Goal: Task Accomplishment & Management: Complete application form

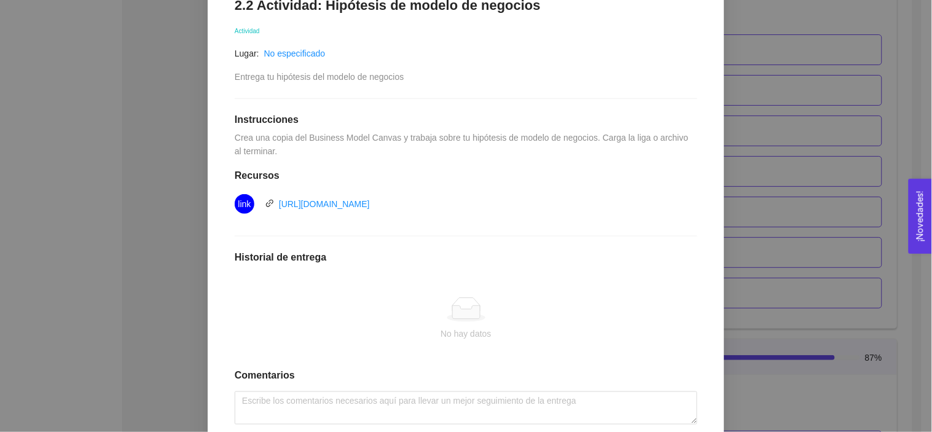
scroll to position [237, 0]
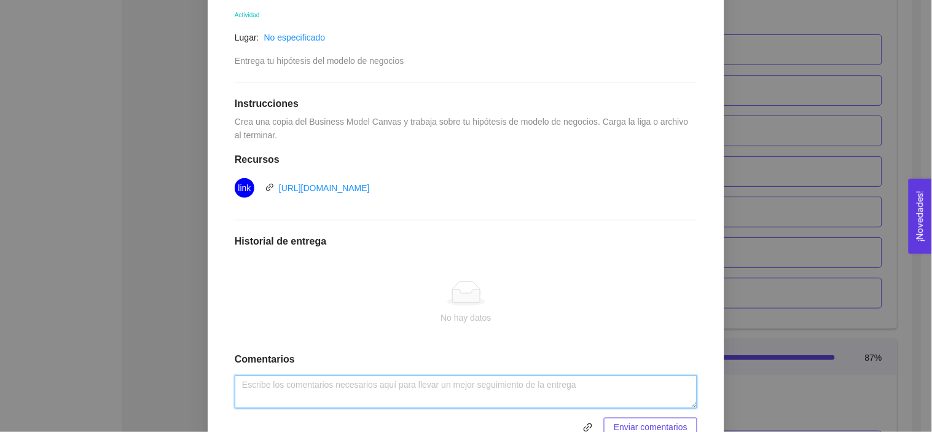
click at [399, 394] on textarea at bounding box center [466, 391] width 463 height 33
type textarea "M"
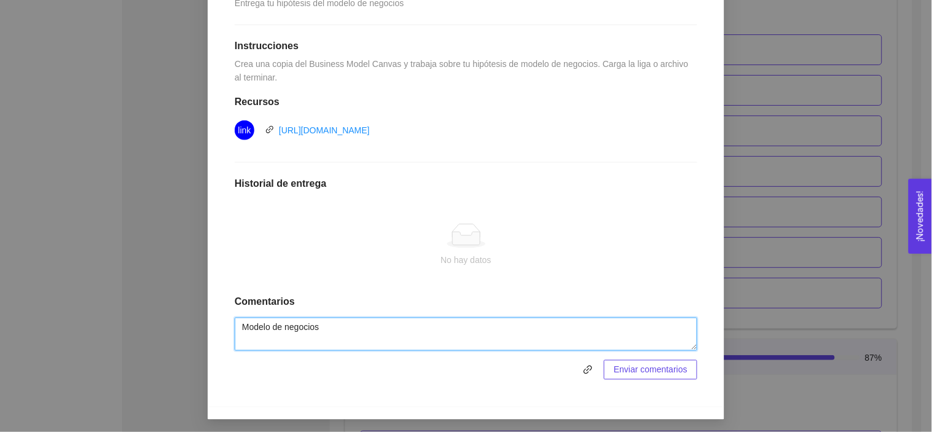
scroll to position [297, 0]
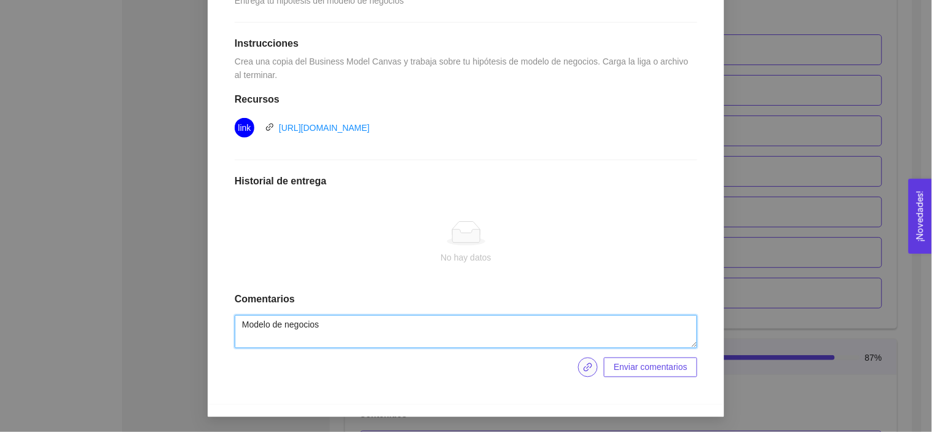
type textarea "Modelo de negocios"
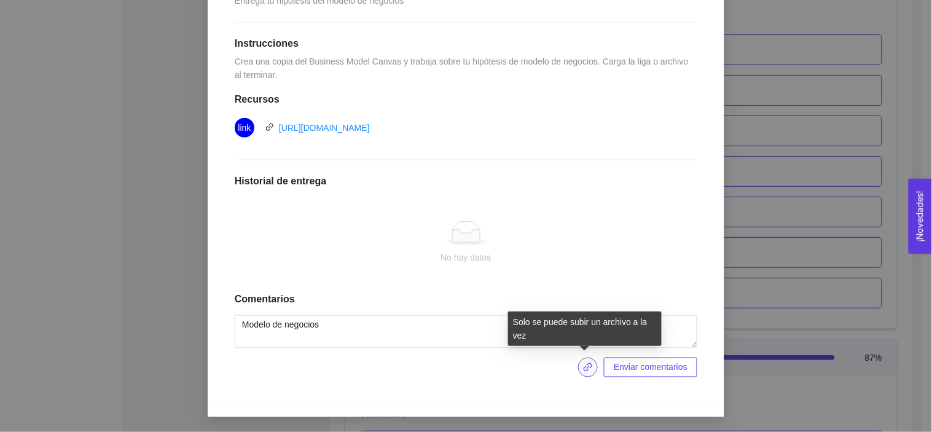
click at [585, 364] on icon "link" at bounding box center [588, 367] width 9 height 9
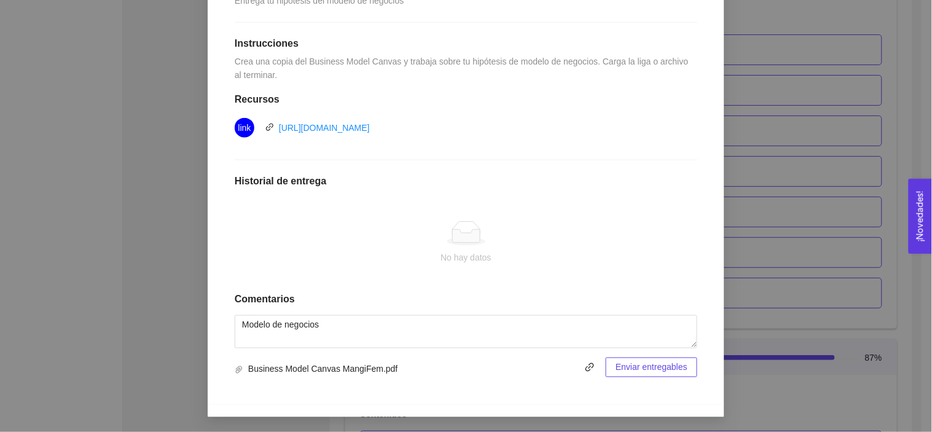
click at [656, 376] on button "Enviar entregables" at bounding box center [652, 367] width 92 height 20
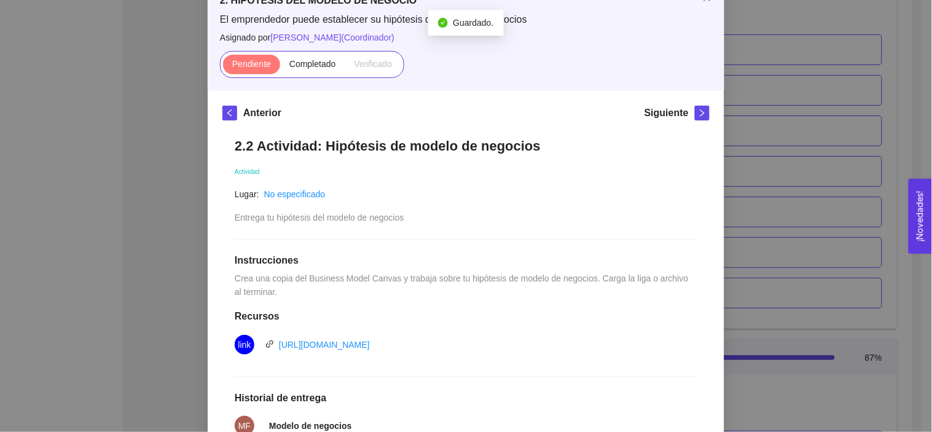
scroll to position [80, 0]
click at [330, 64] on label "Completado" at bounding box center [312, 65] width 65 height 20
click at [280, 68] on input "Completado" at bounding box center [280, 68] width 0 height 0
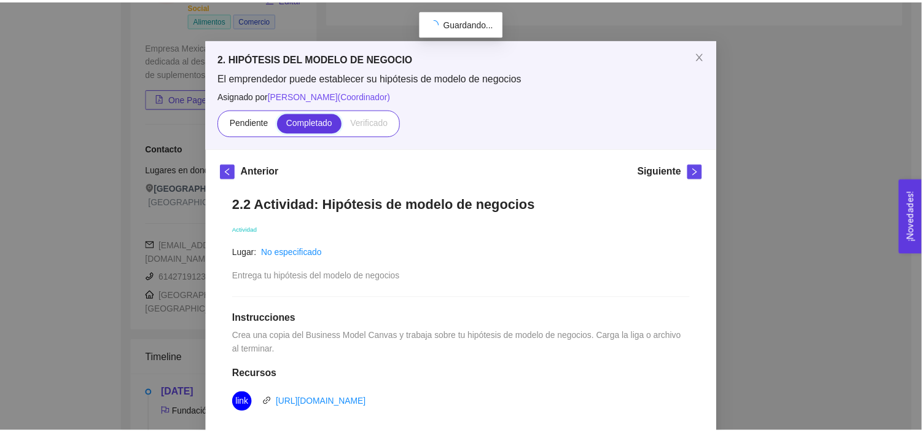
scroll to position [0, 0]
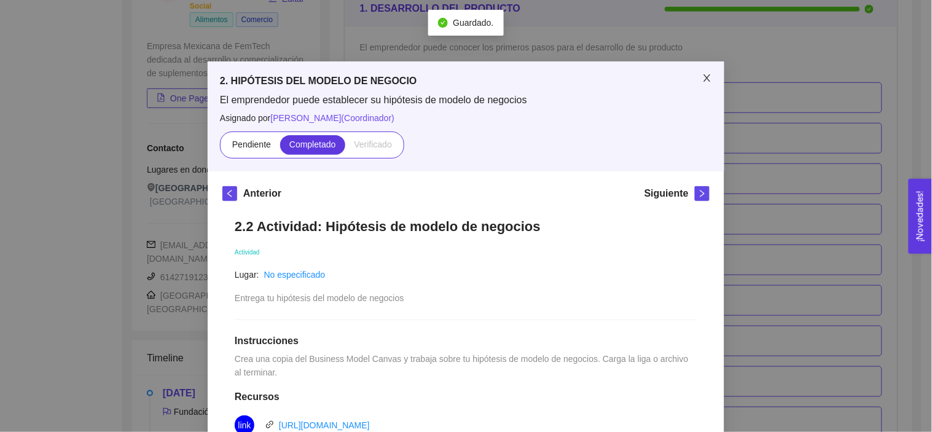
click at [702, 78] on icon "close" at bounding box center [707, 78] width 10 height 10
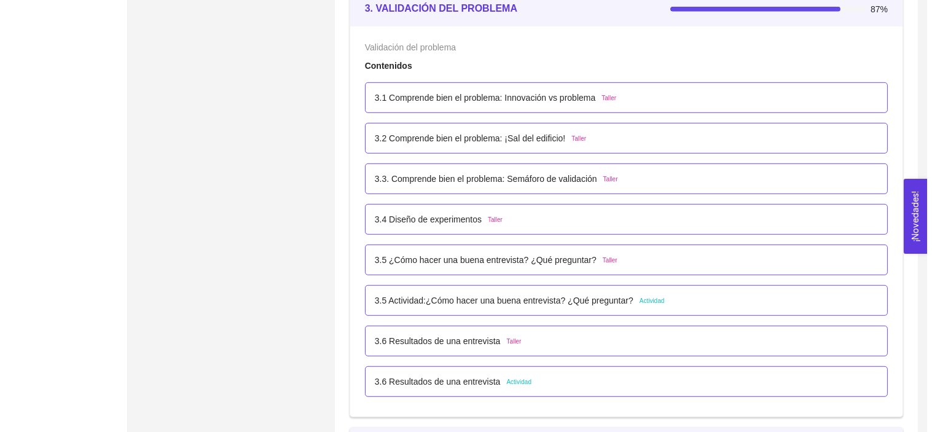
scroll to position [1594, 0]
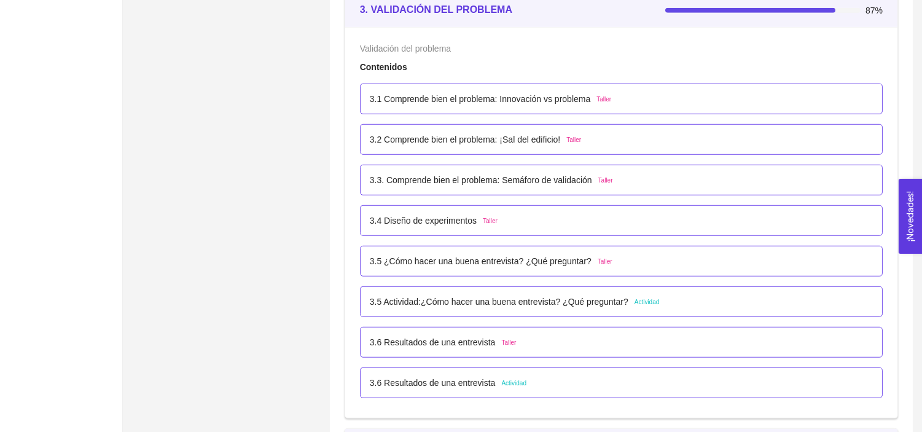
click at [436, 379] on p "3.6 Resultados de una entrevista" at bounding box center [433, 383] width 126 height 14
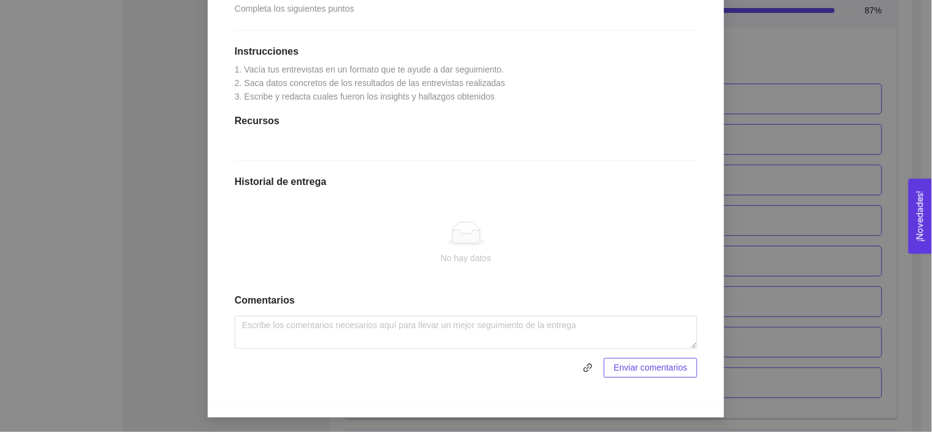
scroll to position [290, 0]
click at [833, 21] on div "3. VALIDACIÓN DEL PROBLEMA Validación del problema Asignado por [PERSON_NAME] (…" at bounding box center [466, 216] width 932 height 432
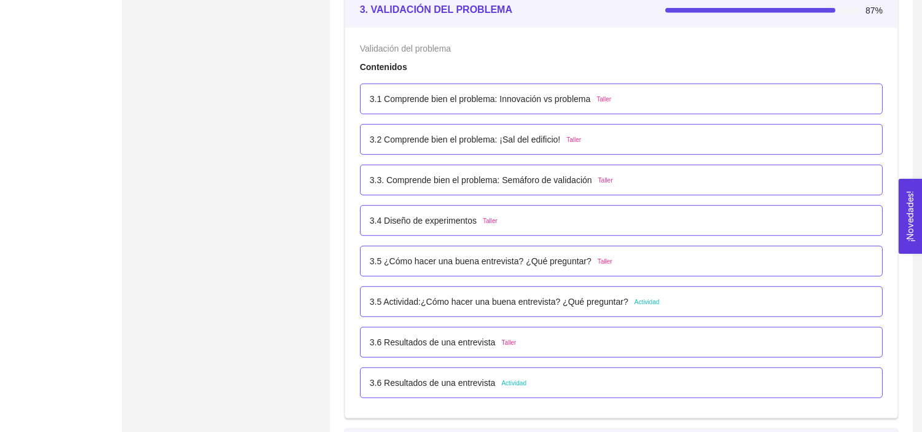
click at [424, 304] on p "3.5 Actividad:¿Cómo hacer una buena entrevista? ¿Qué preguntar?" at bounding box center [499, 302] width 259 height 14
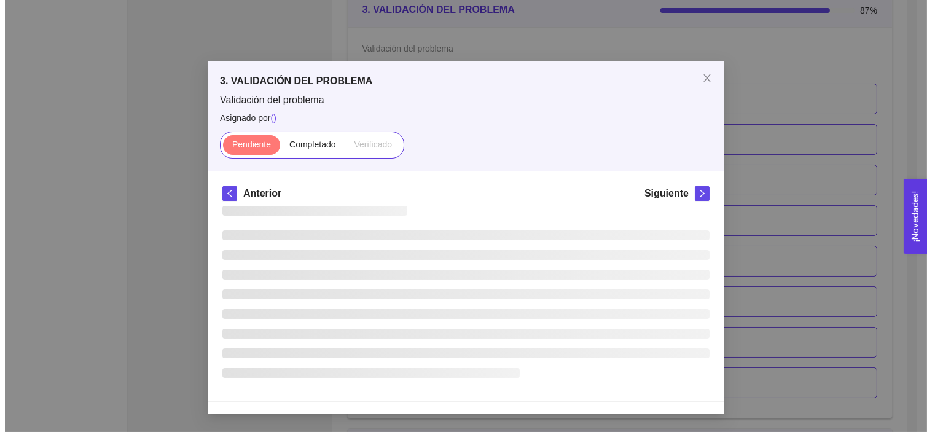
scroll to position [0, 0]
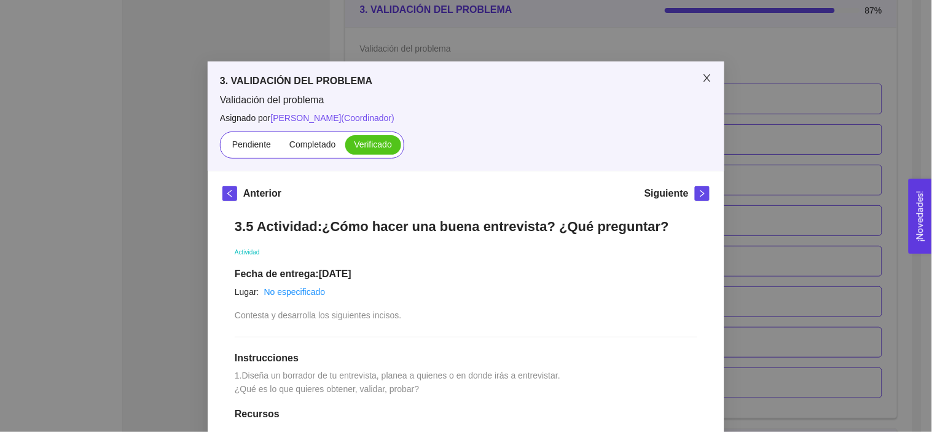
click at [702, 74] on icon "close" at bounding box center [707, 78] width 10 height 10
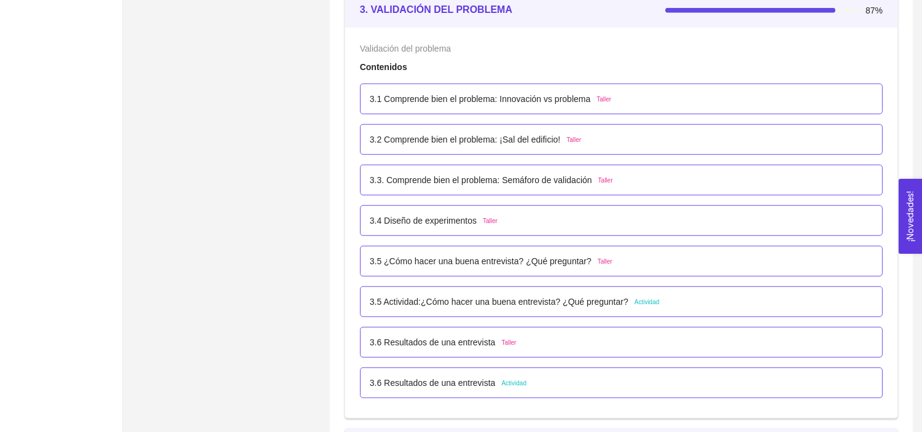
click at [478, 383] on p "3.6 Resultados de una entrevista" at bounding box center [433, 383] width 126 height 14
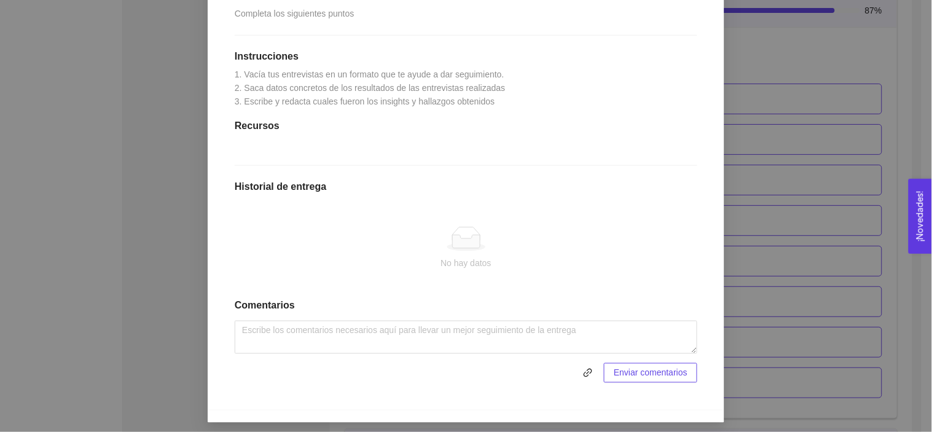
scroll to position [285, 0]
click at [830, 56] on div "3. VALIDACIÓN DEL PROBLEMA Validación del problema Asignado por [PERSON_NAME] (…" at bounding box center [466, 216] width 932 height 432
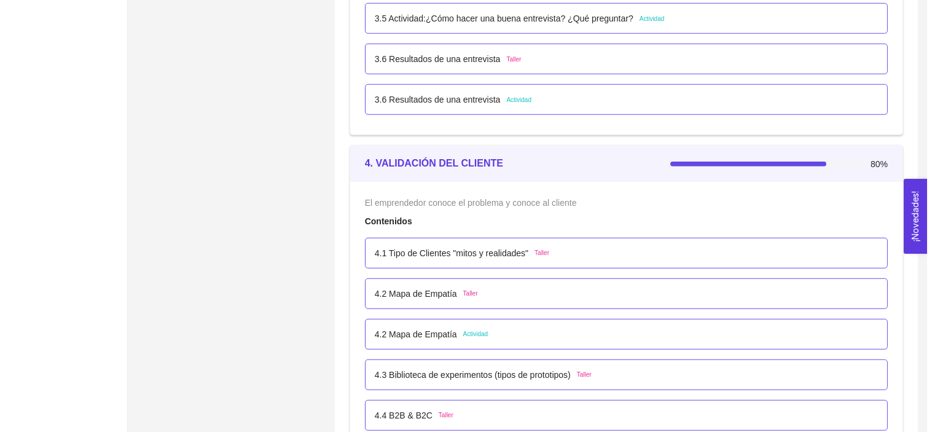
scroll to position [1817, 0]
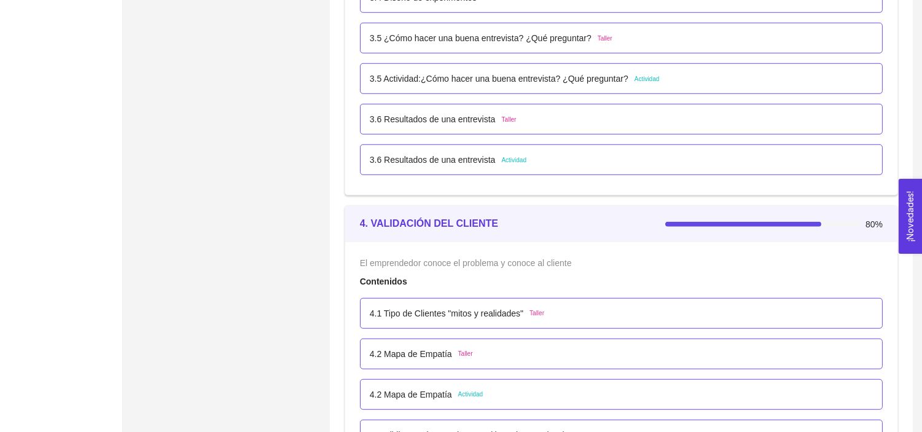
click at [416, 160] on p "3.6 Resultados de una entrevista" at bounding box center [433, 160] width 126 height 14
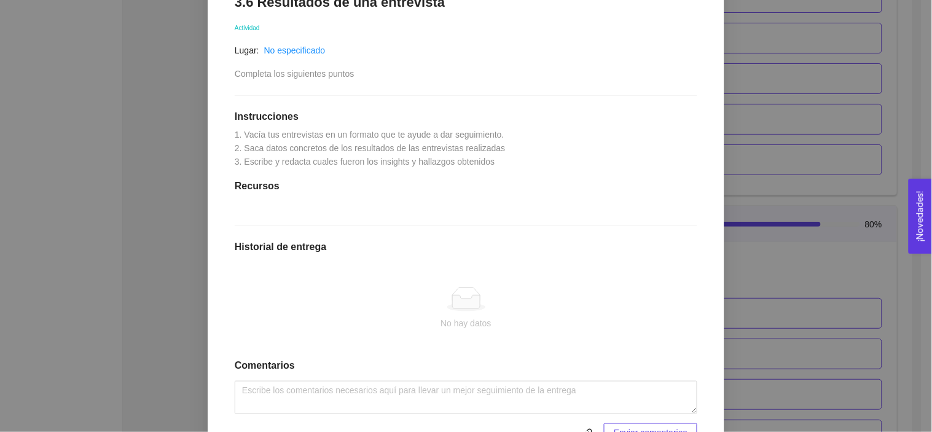
scroll to position [243, 0]
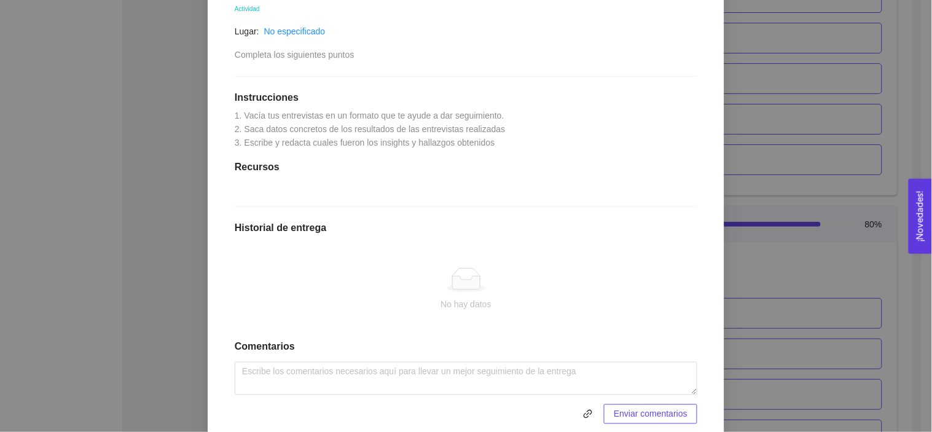
click at [789, 138] on div "3. VALIDACIÓN DEL PROBLEMA Validación del problema Asignado por [PERSON_NAME] (…" at bounding box center [466, 216] width 932 height 432
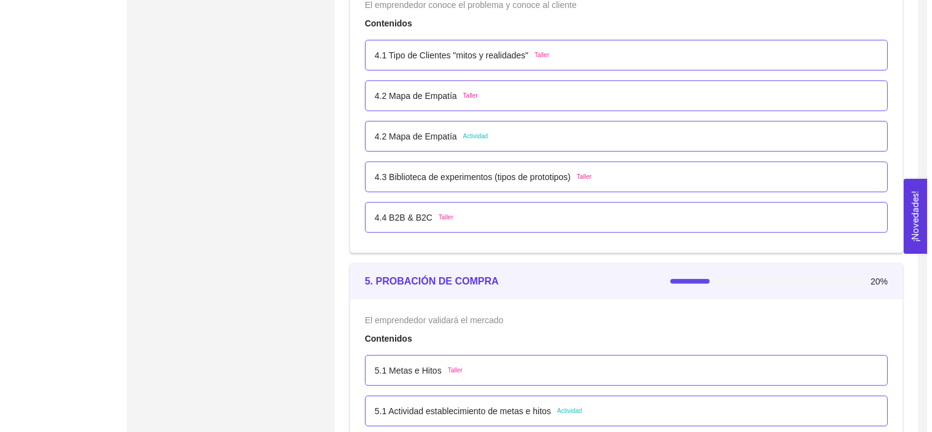
scroll to position [2076, 0]
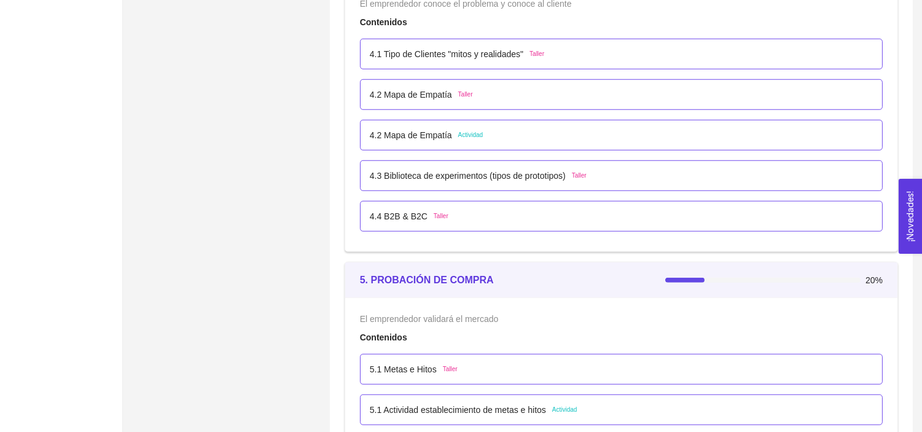
click at [433, 133] on p "4.2 Mapa de Empatía" at bounding box center [411, 135] width 82 height 14
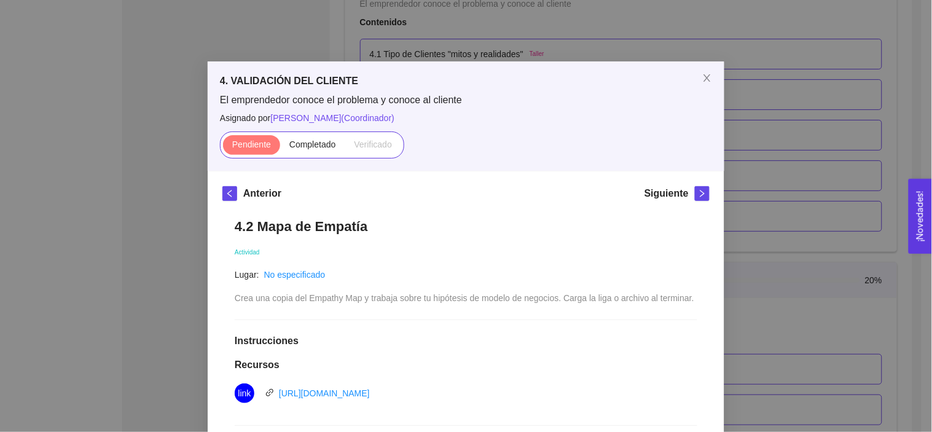
scroll to position [265, 0]
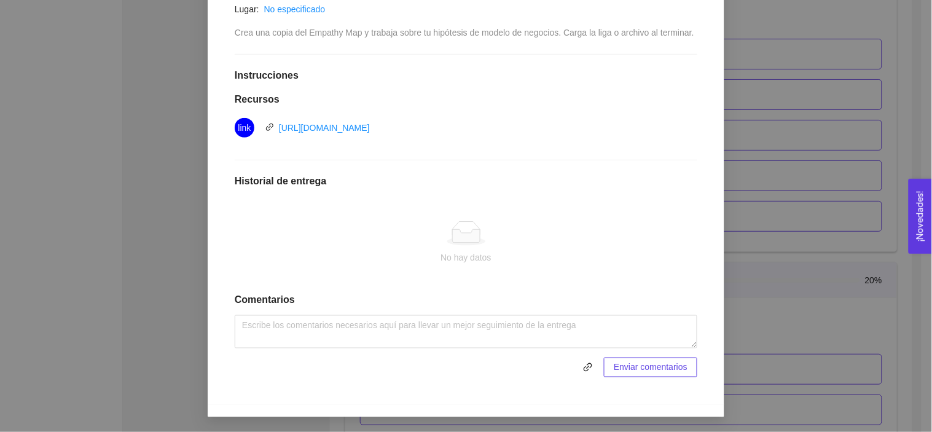
click at [845, 131] on div "4. VALIDACIÓN DEL CLIENTE El emprendedor conoce el problema y conoce al cliente…" at bounding box center [466, 216] width 932 height 432
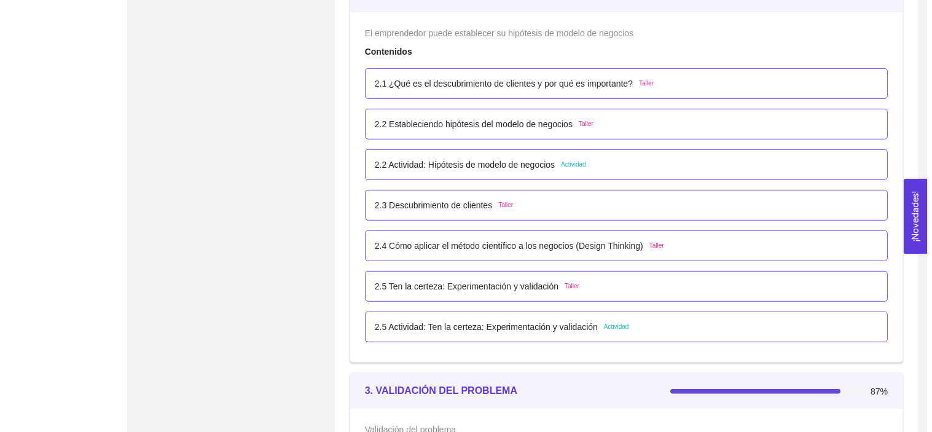
scroll to position [1213, 0]
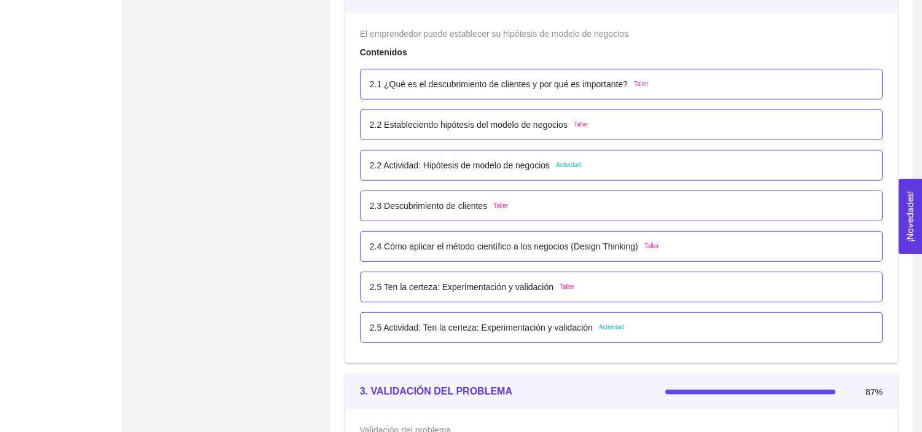
click at [514, 284] on p "2.5 Ten la certeza: Experimentación y validación" at bounding box center [462, 287] width 184 height 14
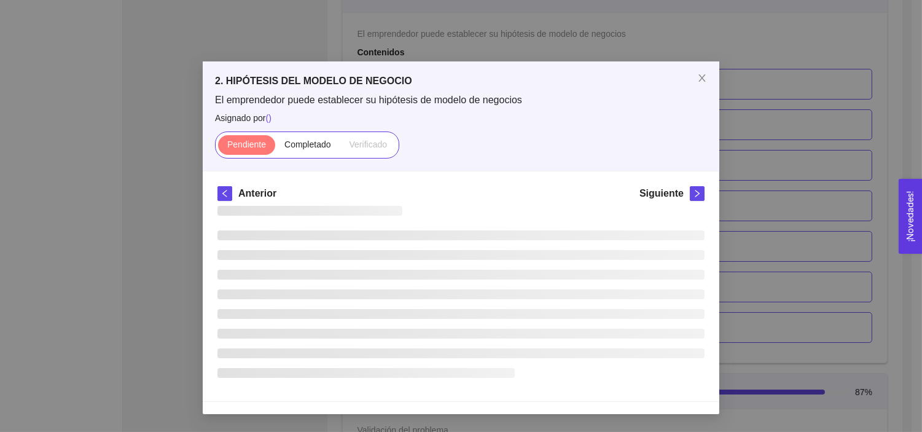
scroll to position [0, 0]
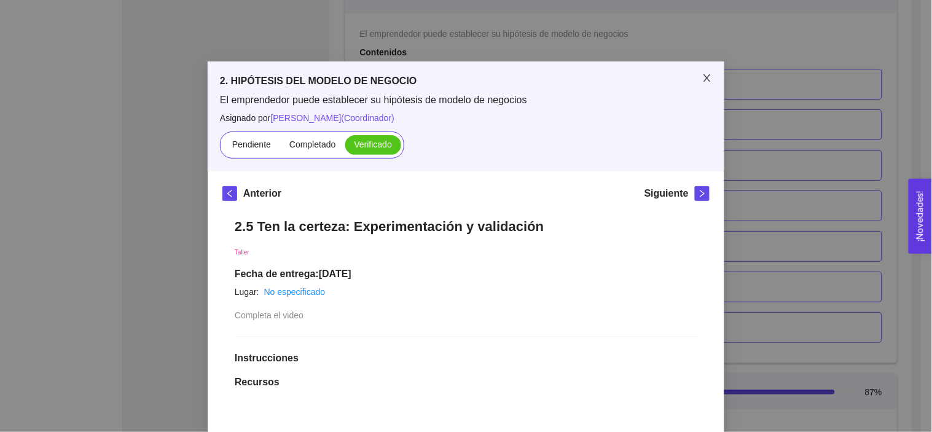
click at [706, 82] on icon "close" at bounding box center [707, 78] width 10 height 10
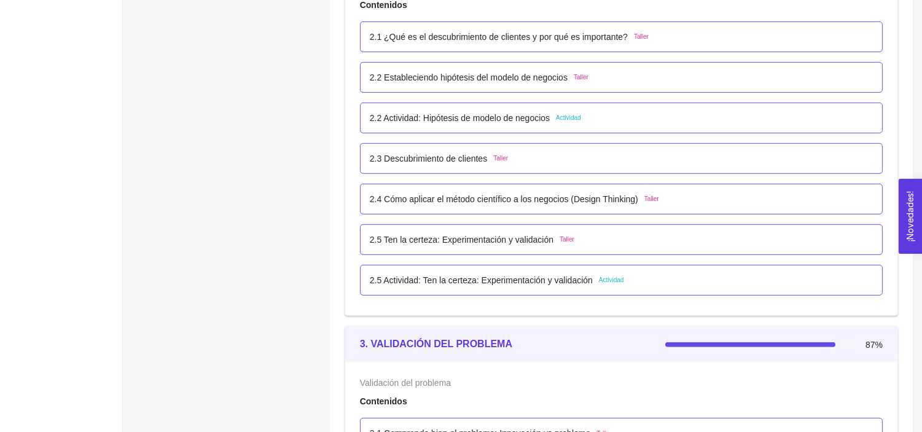
scroll to position [1233, 0]
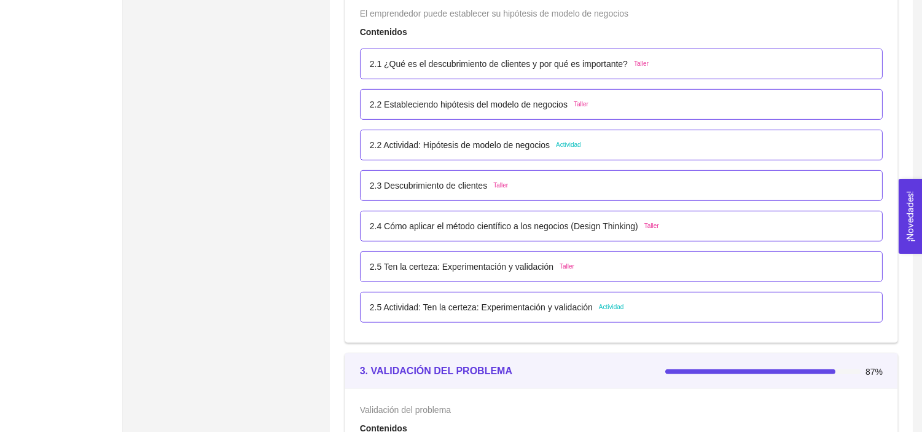
click at [458, 138] on p "2.2 Actividad: Hipótesis de modelo de negocios" at bounding box center [460, 145] width 180 height 14
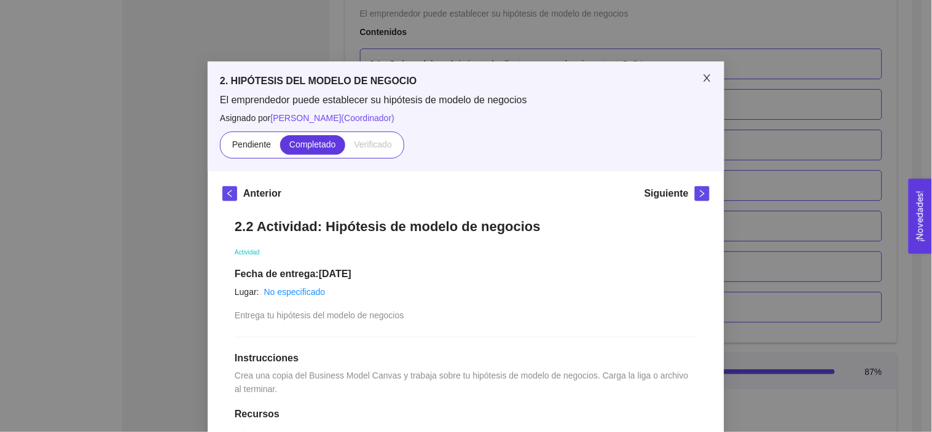
click at [702, 74] on icon "close" at bounding box center [707, 78] width 10 height 10
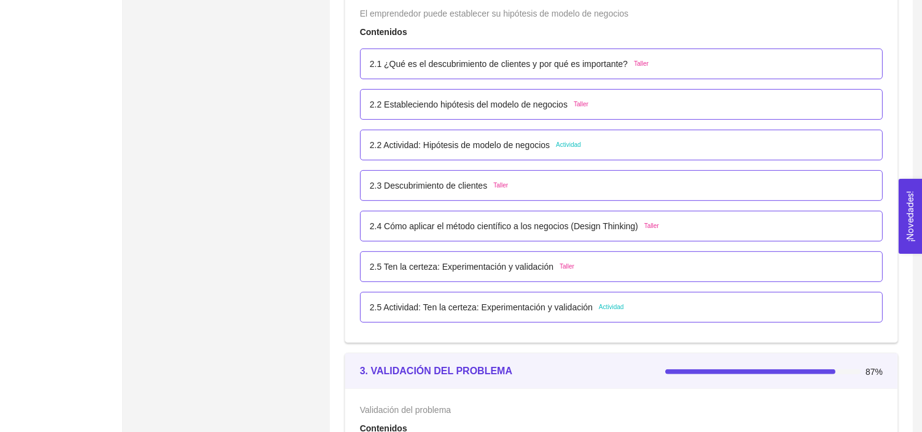
click at [458, 103] on p "2.2 Estableciendo hipótesis del modelo de negocios" at bounding box center [469, 105] width 198 height 14
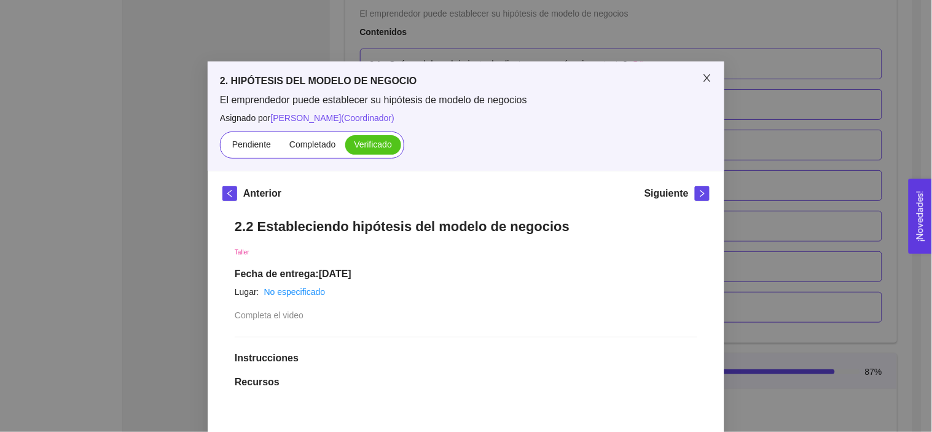
click at [702, 76] on icon "close" at bounding box center [707, 78] width 10 height 10
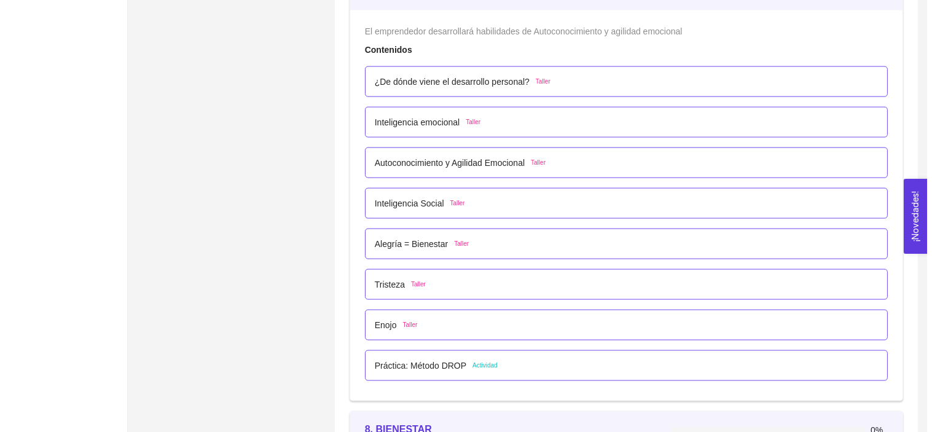
scroll to position [3363, 0]
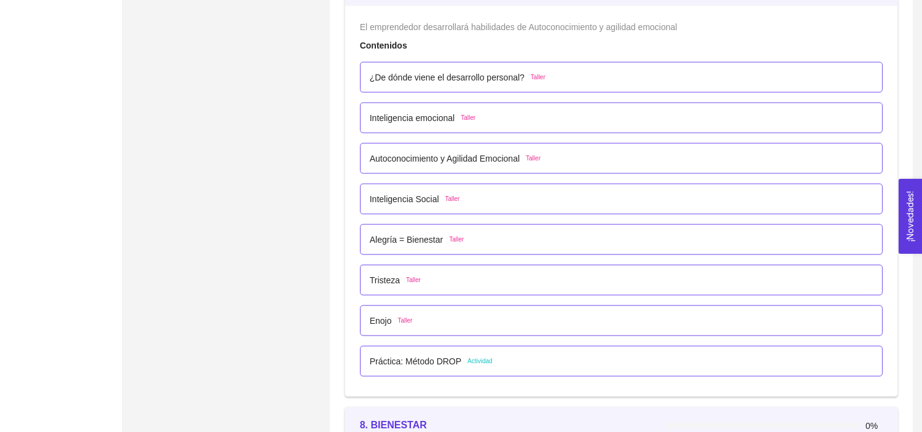
click at [397, 359] on p "Práctica: Método DROP" at bounding box center [416, 361] width 92 height 14
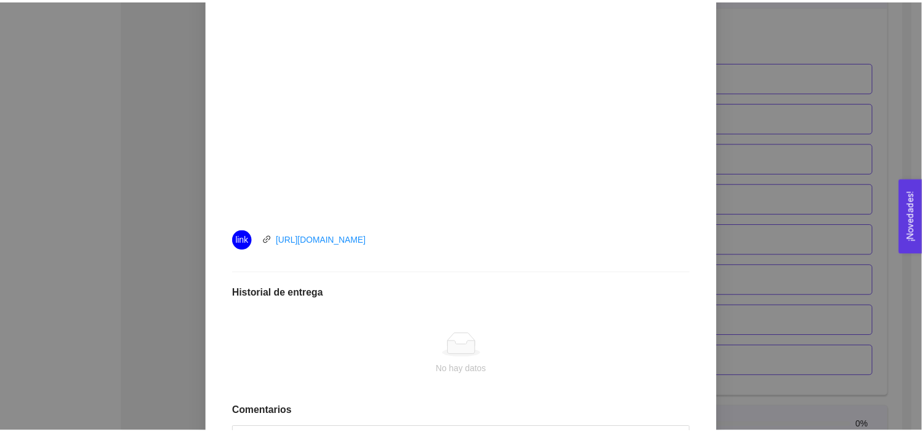
scroll to position [0, 0]
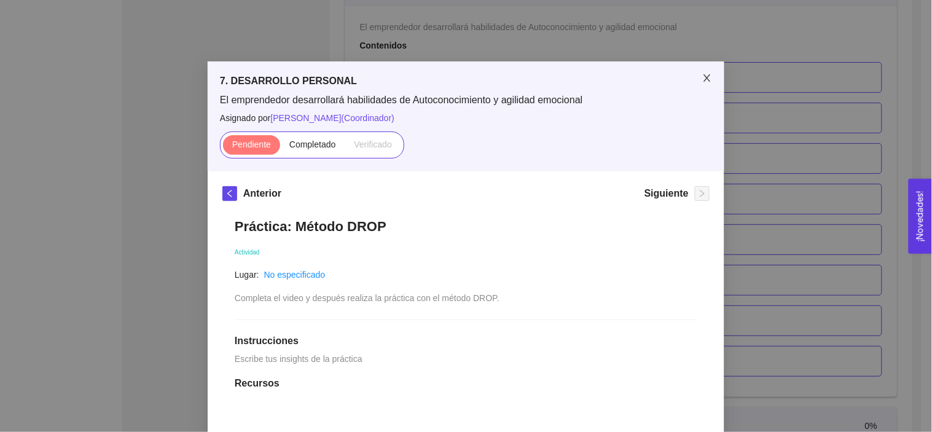
click at [705, 70] on span "Close" at bounding box center [707, 78] width 34 height 34
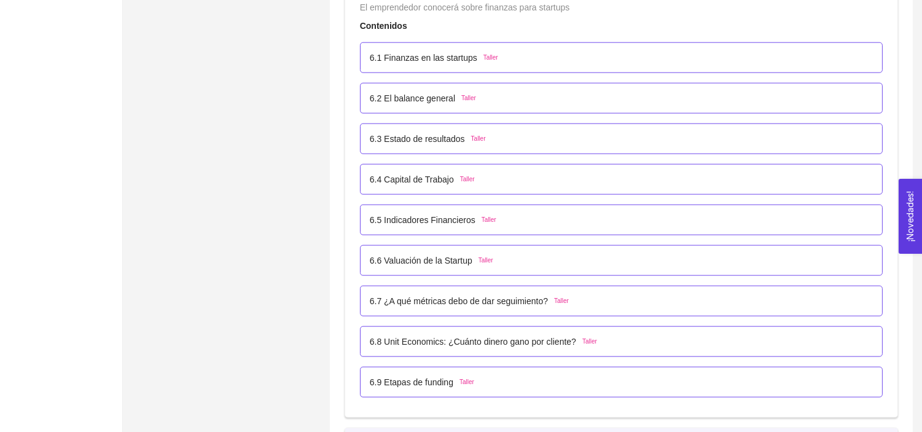
scroll to position [2904, 0]
click at [389, 62] on p "6.1 Finanzas en las startups" at bounding box center [423, 60] width 107 height 14
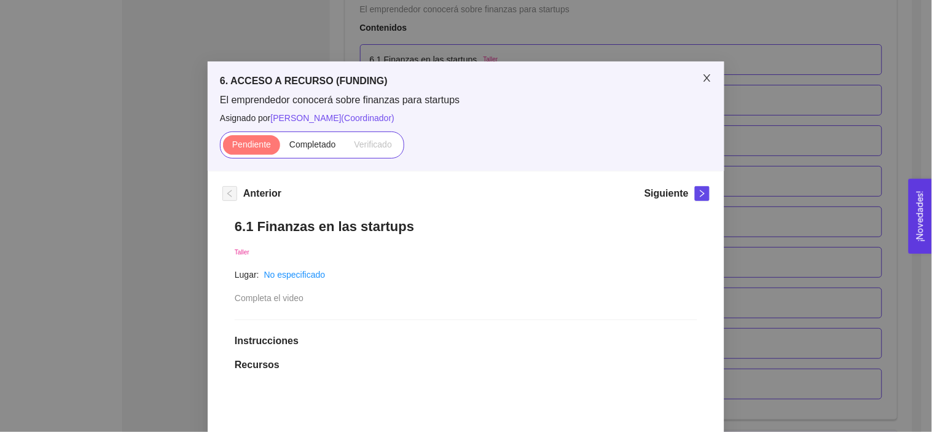
click at [705, 80] on icon "close" at bounding box center [707, 78] width 10 height 10
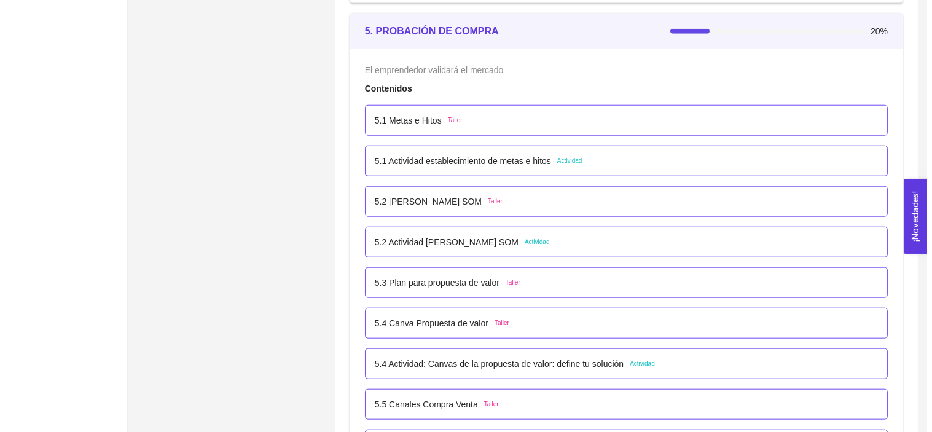
scroll to position [2323, 0]
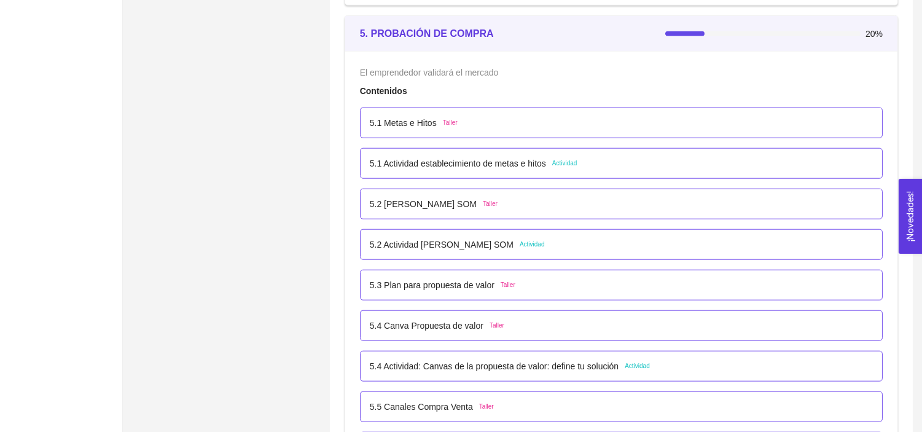
click at [418, 246] on p "5.2 Actividad [PERSON_NAME] SOM" at bounding box center [442, 245] width 144 height 14
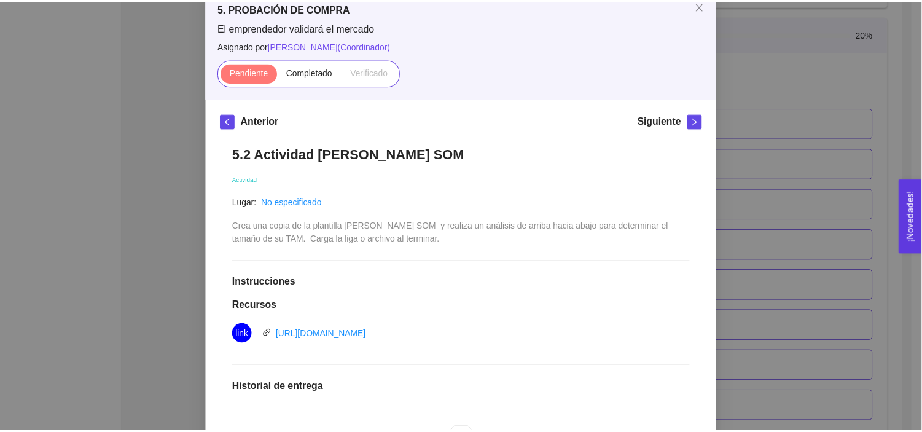
scroll to position [38, 0]
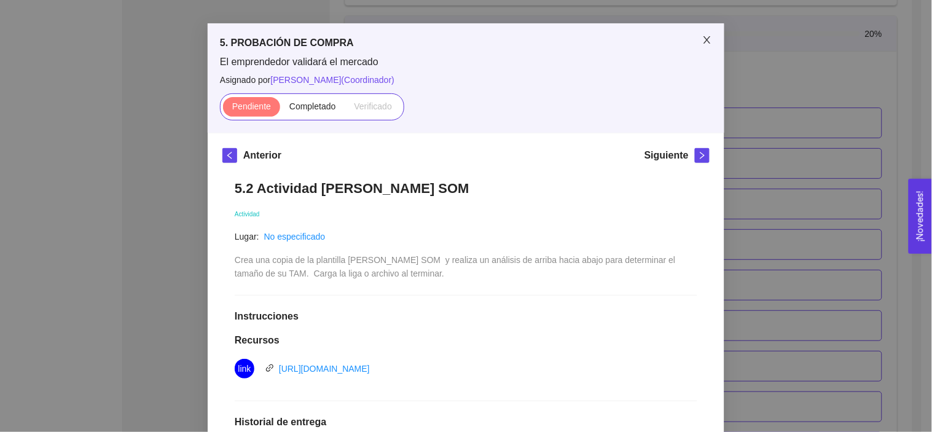
click at [707, 37] on span "Close" at bounding box center [707, 40] width 34 height 34
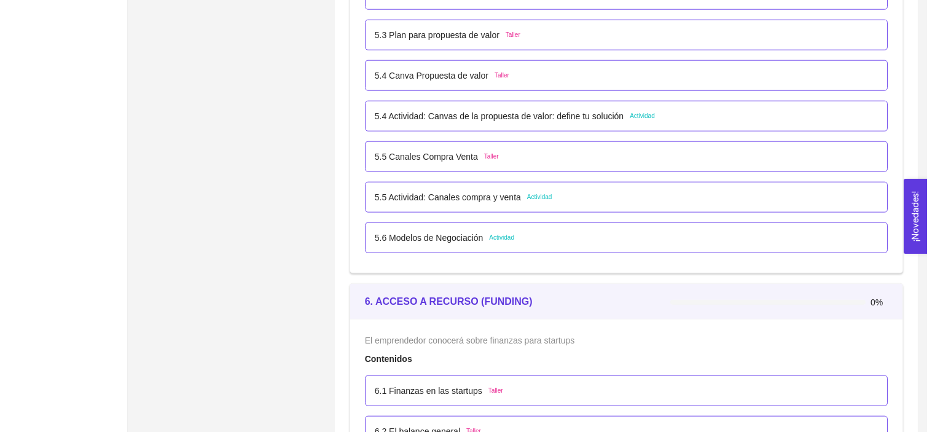
scroll to position [2574, 0]
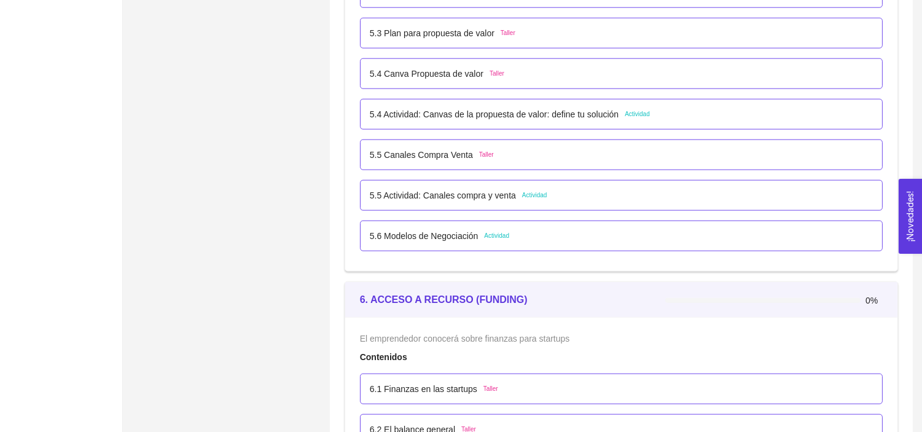
click at [414, 238] on p "5.6 Modelos de Negociación" at bounding box center [424, 236] width 109 height 14
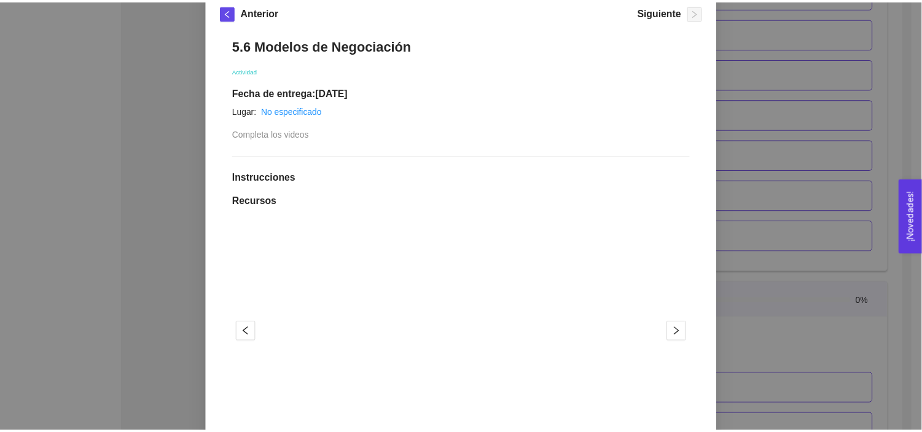
scroll to position [179, 0]
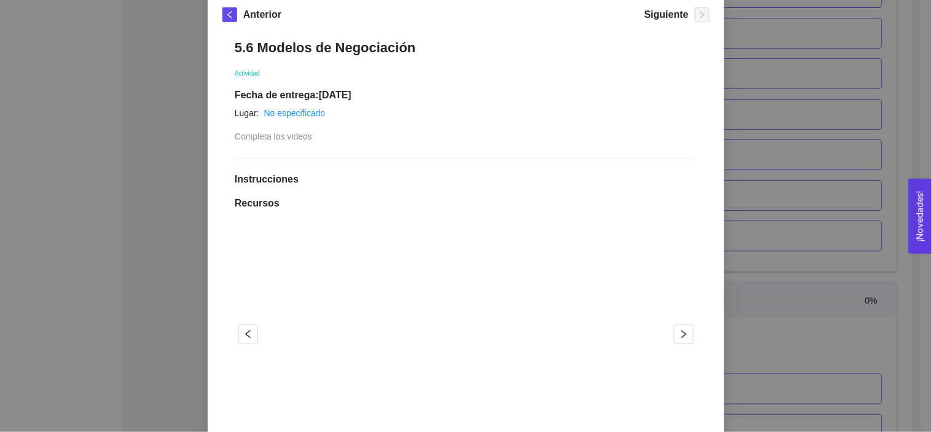
click at [845, 160] on div "5. PROBACIÓN DE COMPRA El emprendedor validará el mercado Asignado por [PERSON_…" at bounding box center [466, 216] width 932 height 432
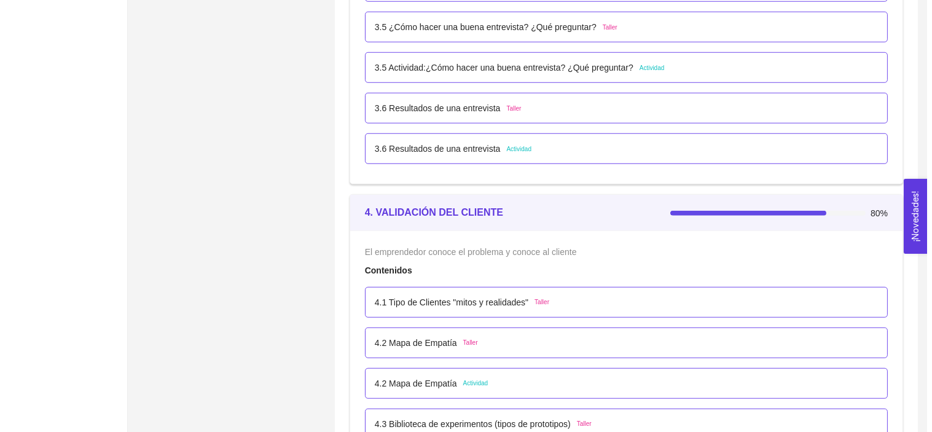
scroll to position [1831, 0]
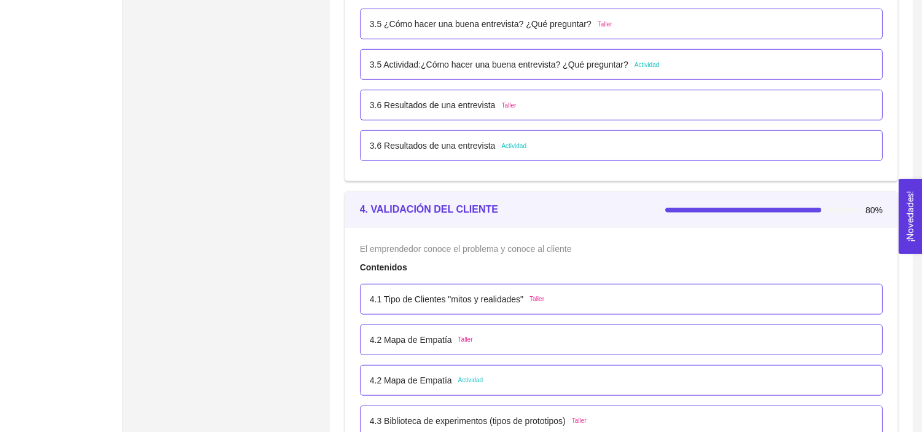
click at [415, 150] on p "3.6 Resultados de una entrevista" at bounding box center [433, 146] width 126 height 14
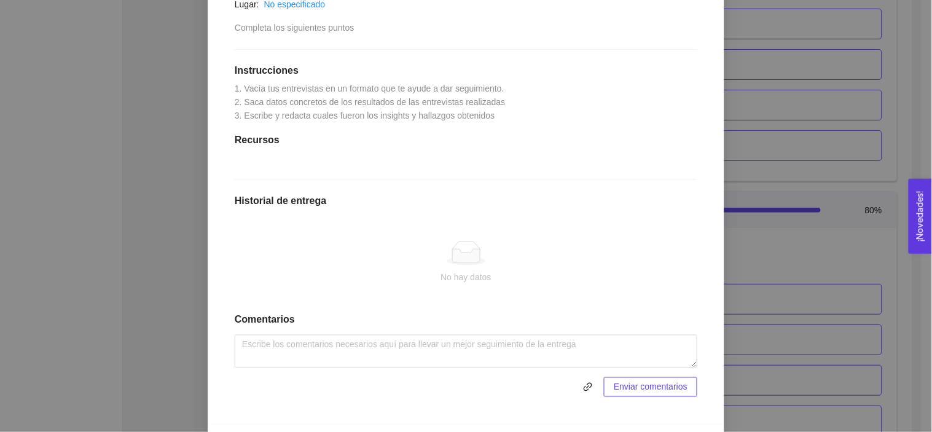
scroll to position [268, 0]
